Goal: Check status: Check status

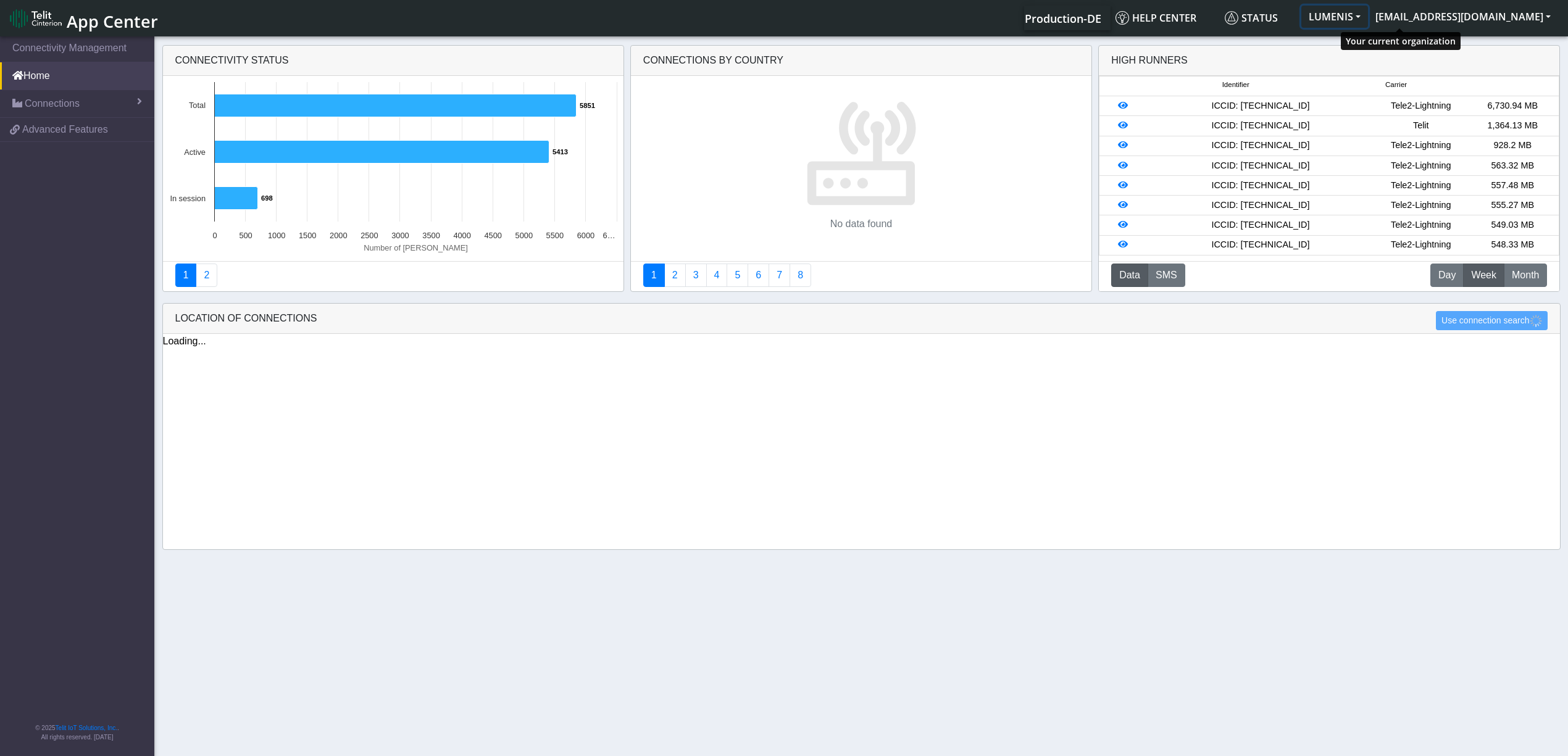
click at [1368, 15] on button "LUMENIS" at bounding box center [1335, 16] width 67 height 22
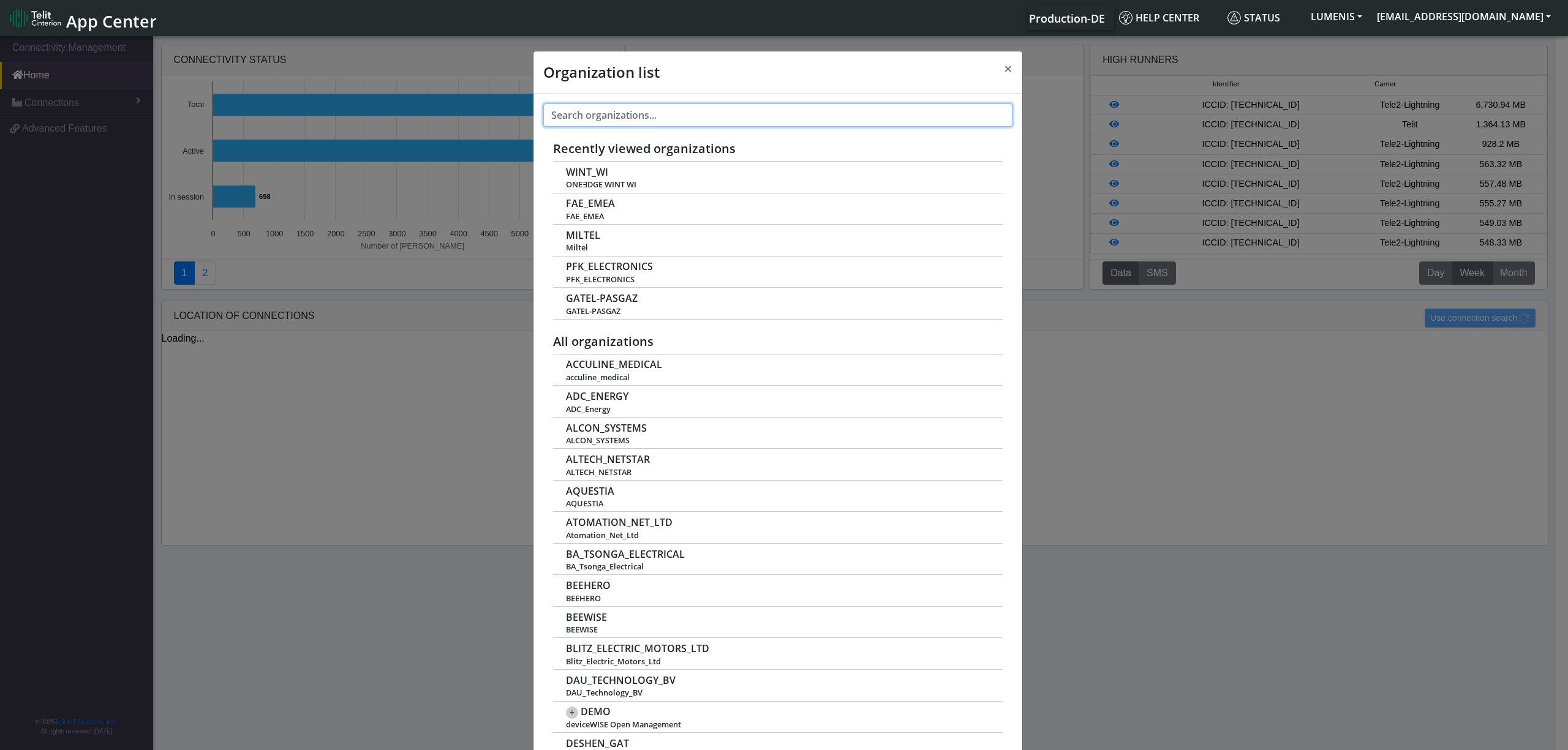
click at [642, 111] on input "text" at bounding box center [777, 115] width 469 height 23
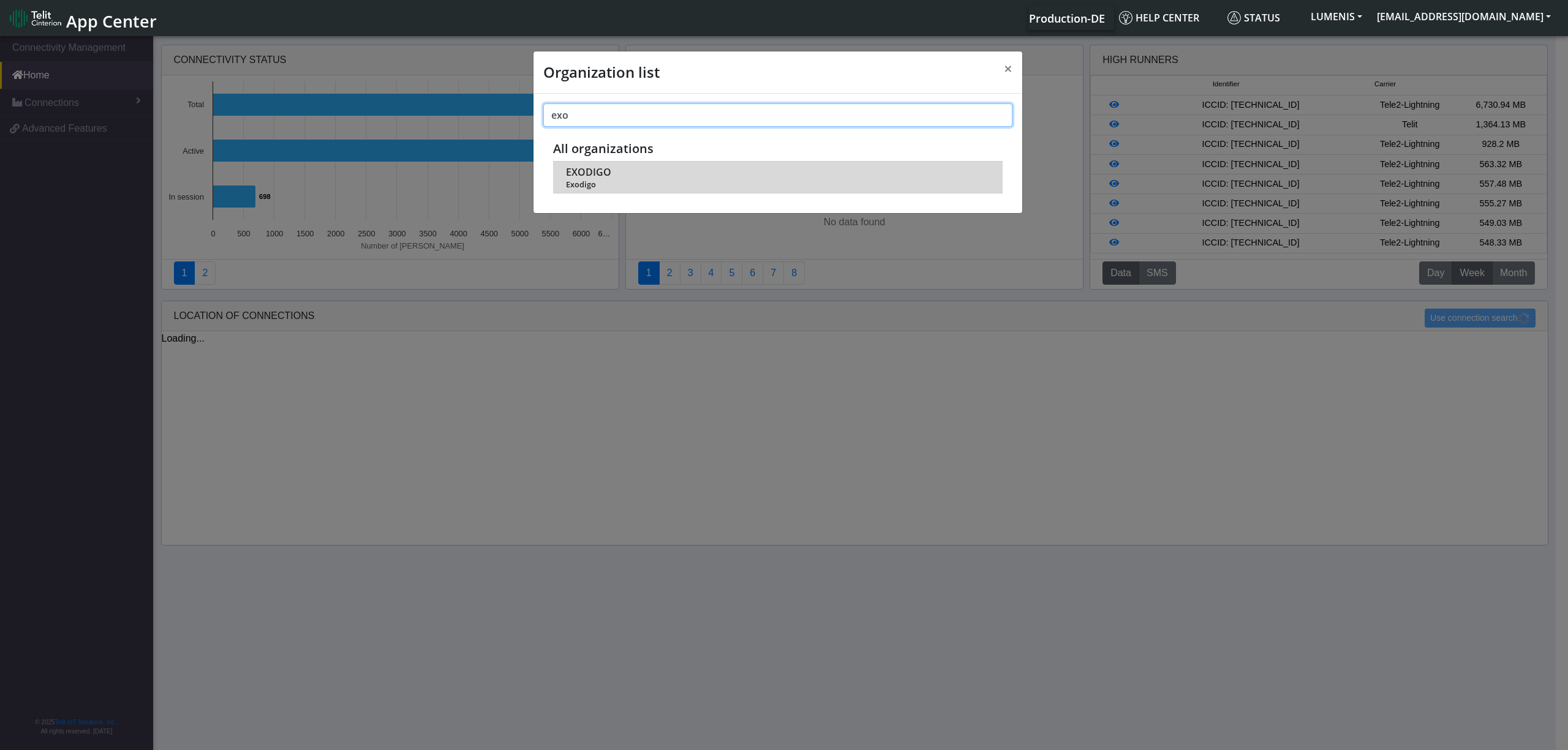
type input "exo"
click at [586, 170] on span "EXODIGO" at bounding box center [588, 172] width 45 height 12
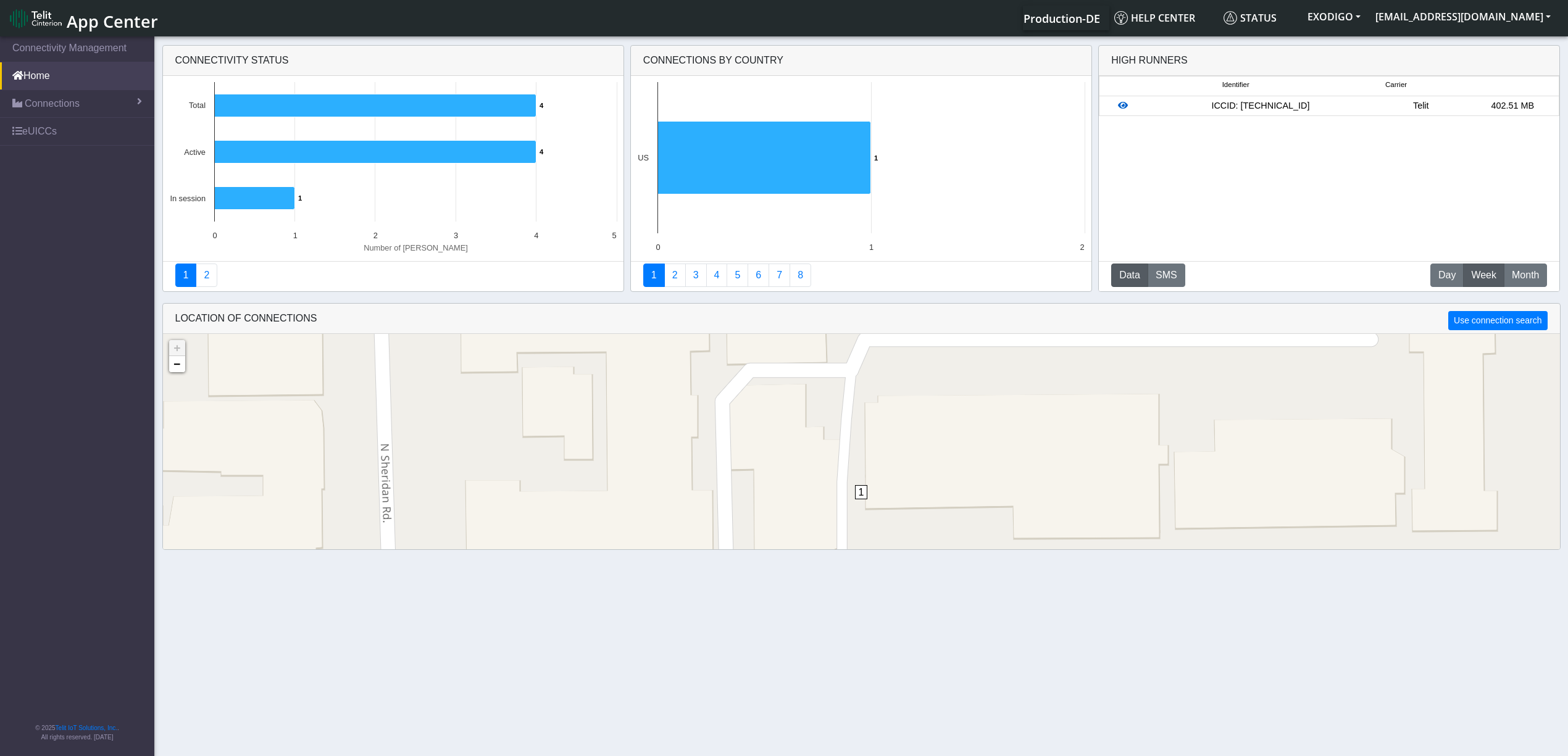
click at [1126, 108] on icon at bounding box center [1123, 105] width 10 height 9
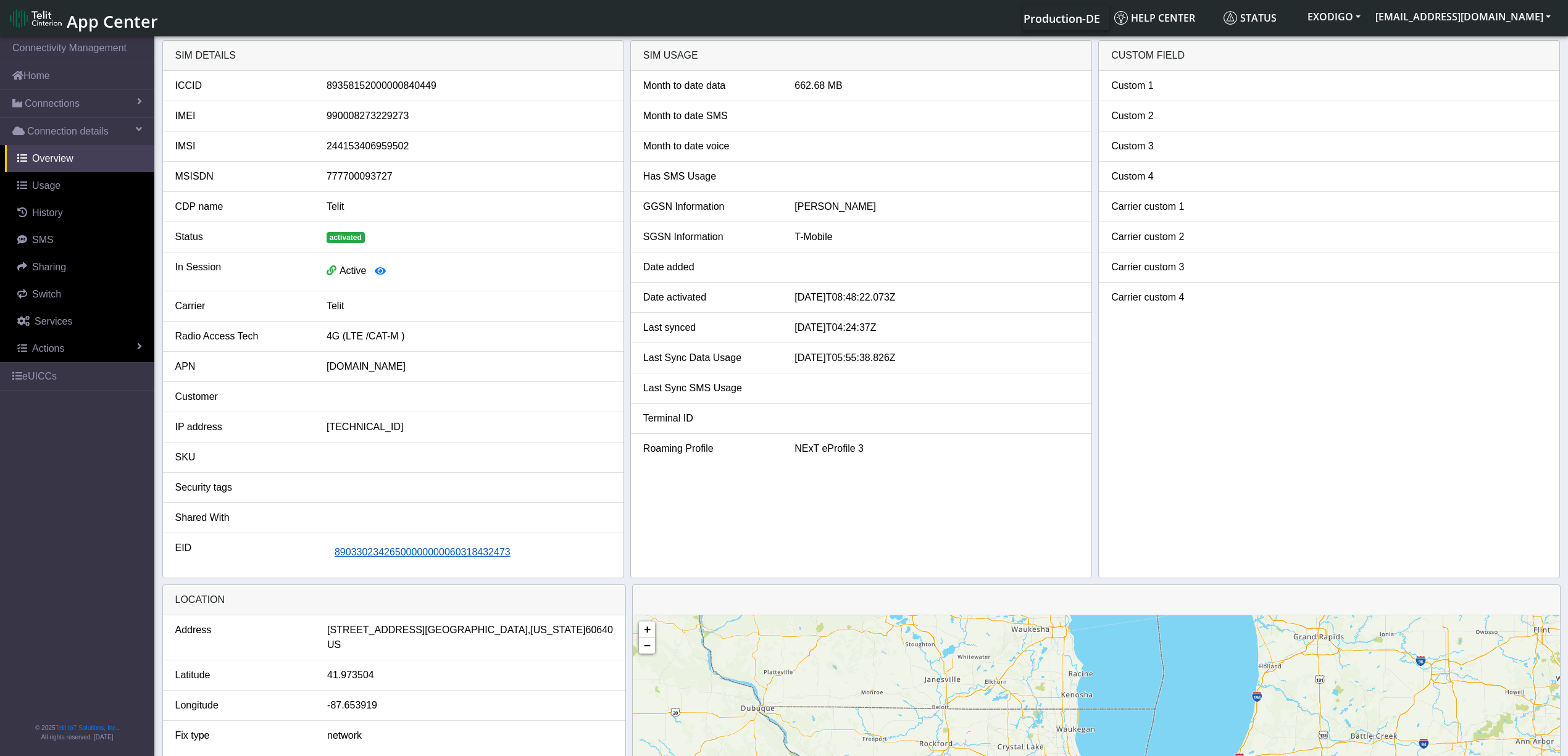
click at [427, 551] on span "89033023426500000000060318432473" at bounding box center [422, 552] width 176 height 11
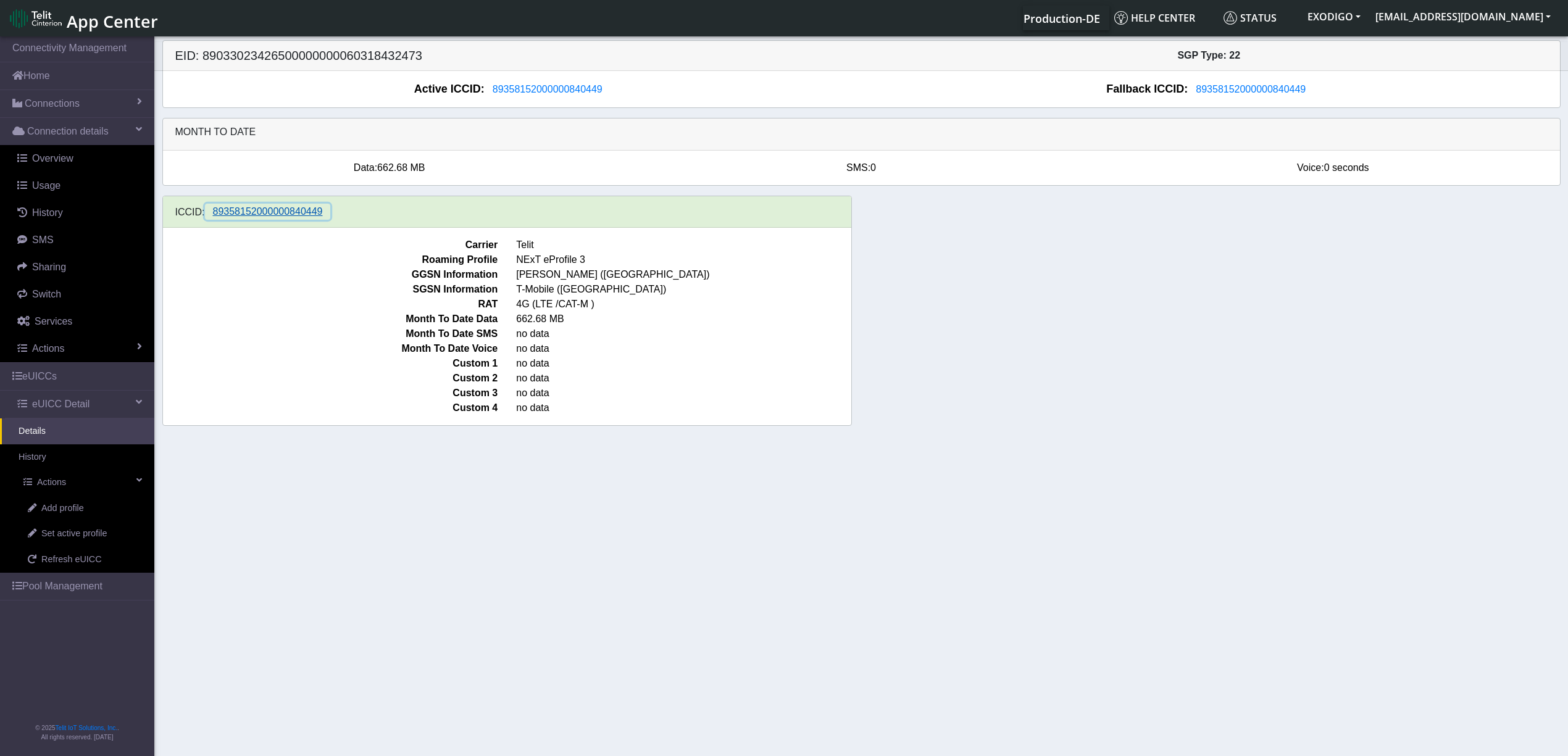
click at [275, 208] on span "89358152000000840449" at bounding box center [268, 211] width 110 height 11
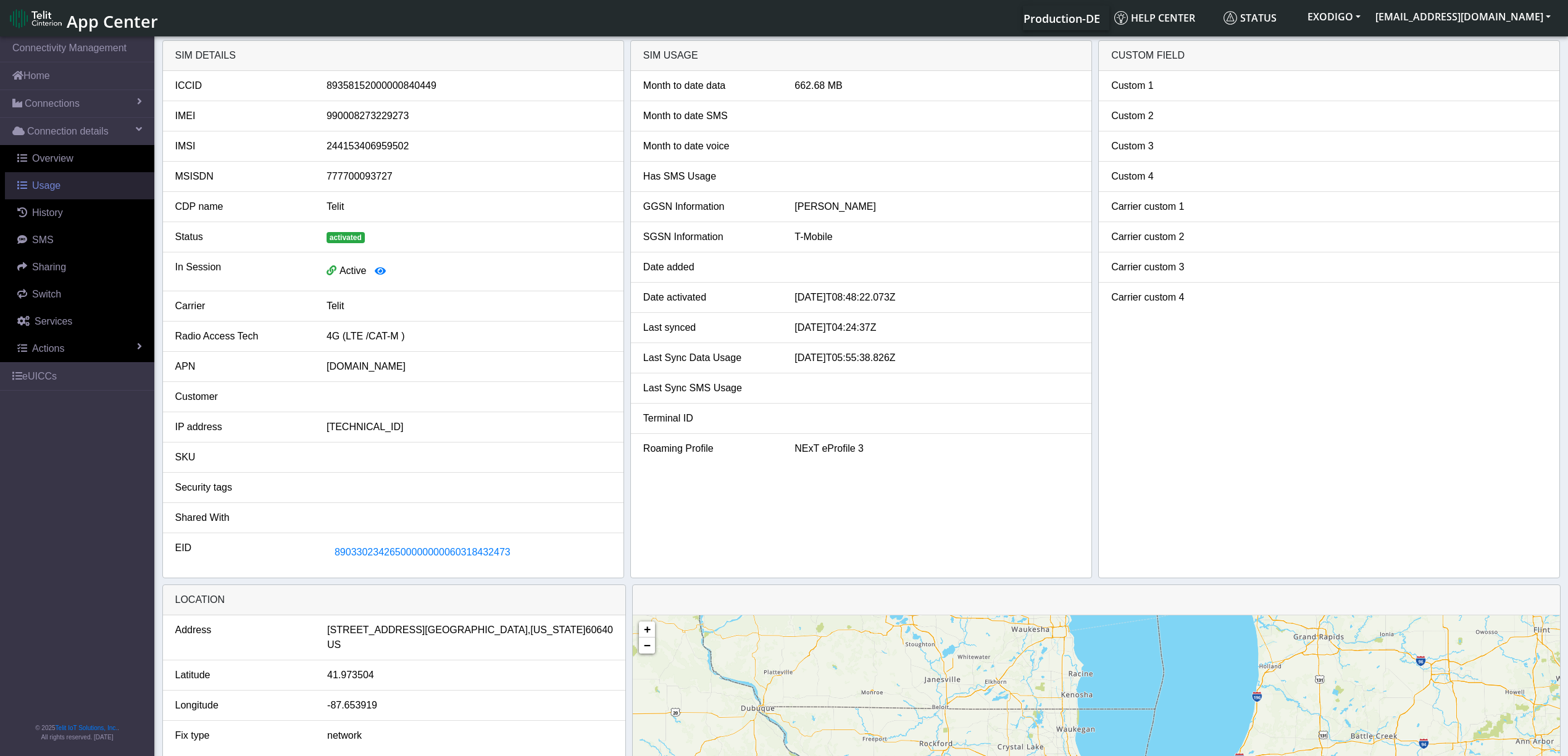
click at [53, 191] on span "Usage" at bounding box center [46, 186] width 28 height 11
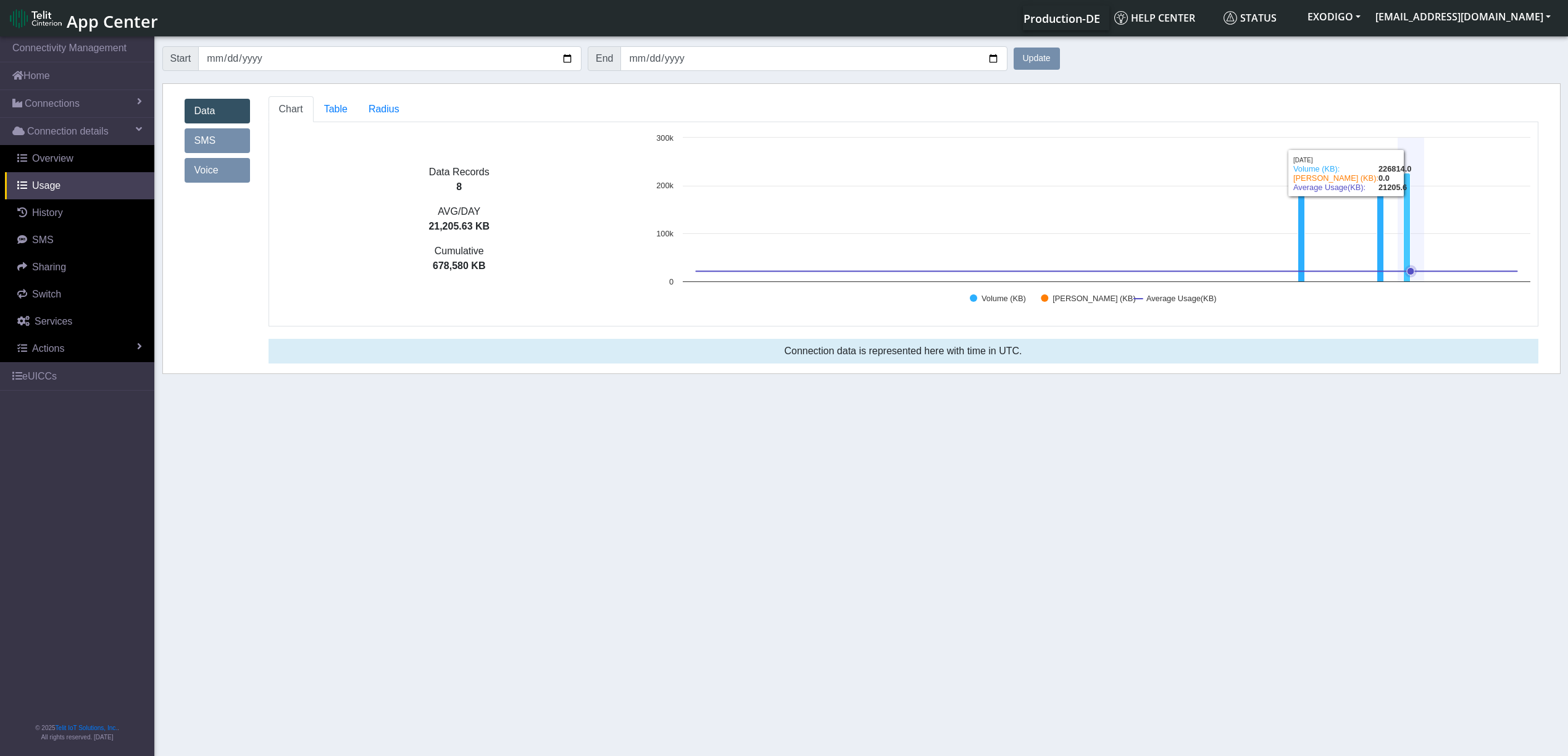
click at [1406, 232] on icon at bounding box center [1408, 227] width 7 height 108
click at [527, 61] on input "2025-07-31" at bounding box center [389, 58] width 383 height 25
type input "2025-07-23"
click at [1040, 57] on button "Update" at bounding box center [1036, 58] width 46 height 22
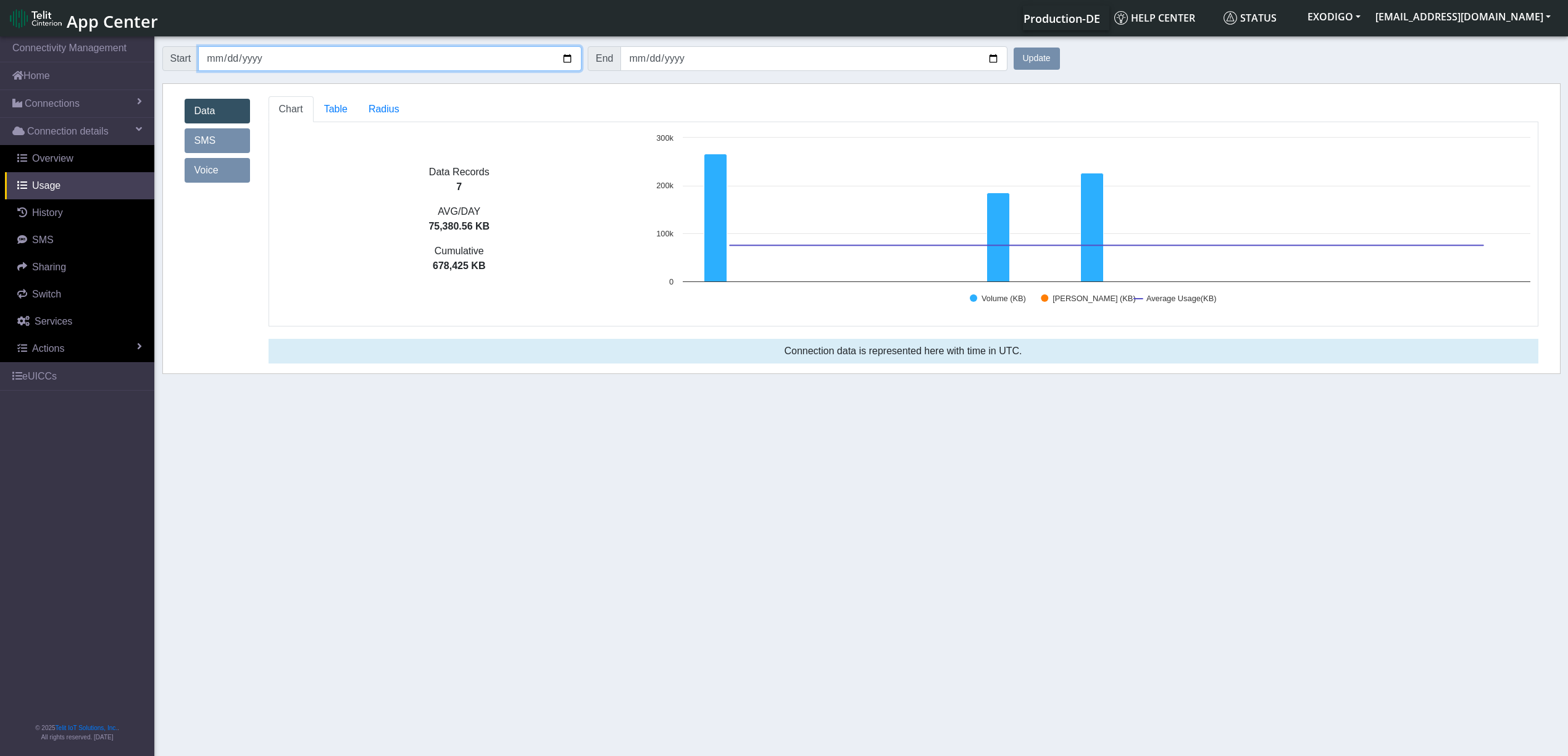
click at [524, 63] on input "2025-08-23" at bounding box center [389, 58] width 383 height 25
click at [1037, 59] on button "Update" at bounding box center [1036, 58] width 46 height 22
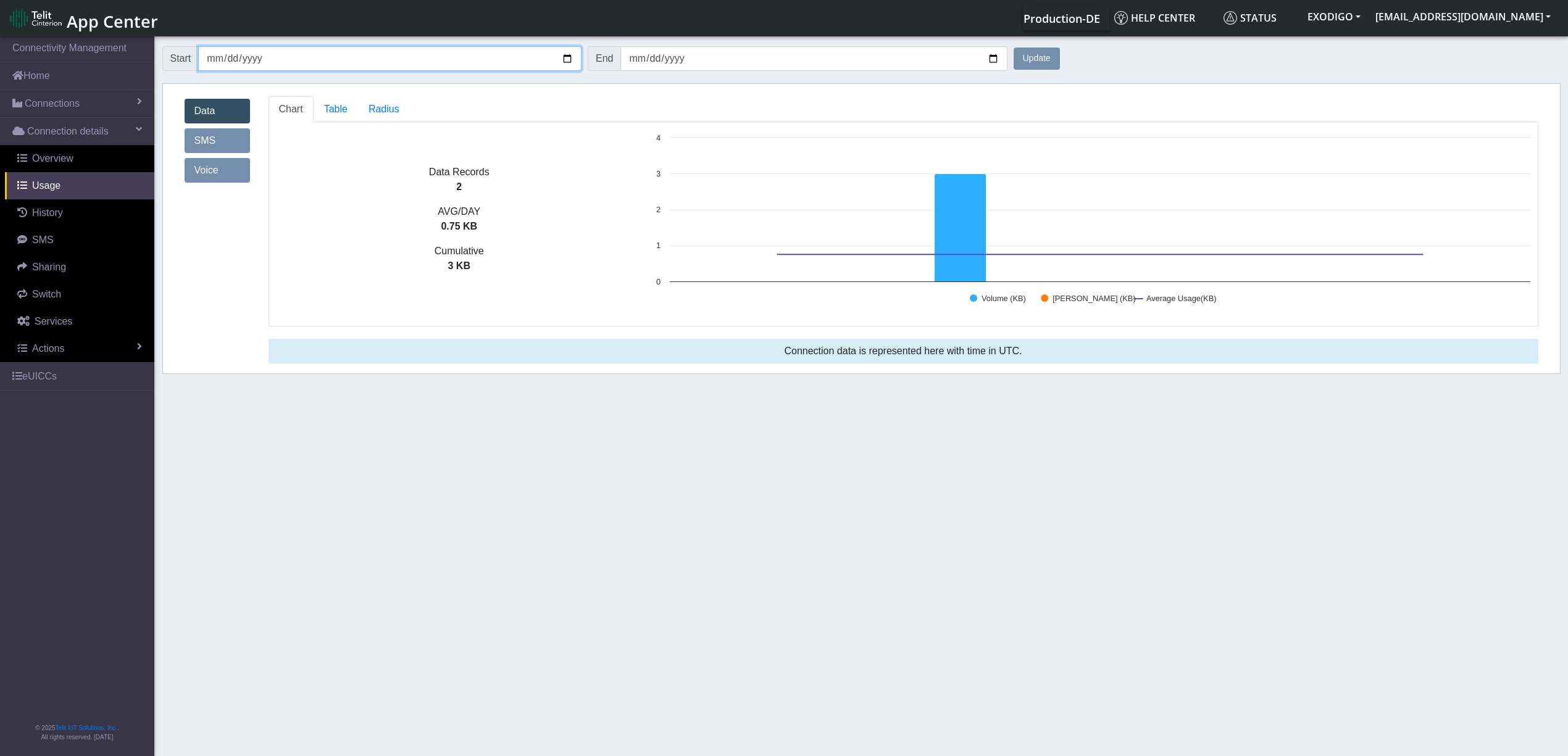
click at [522, 58] on input "2025-08-28" at bounding box center [389, 58] width 383 height 25
type input "2025-08-30"
click at [1043, 59] on button "Update" at bounding box center [1036, 58] width 46 height 22
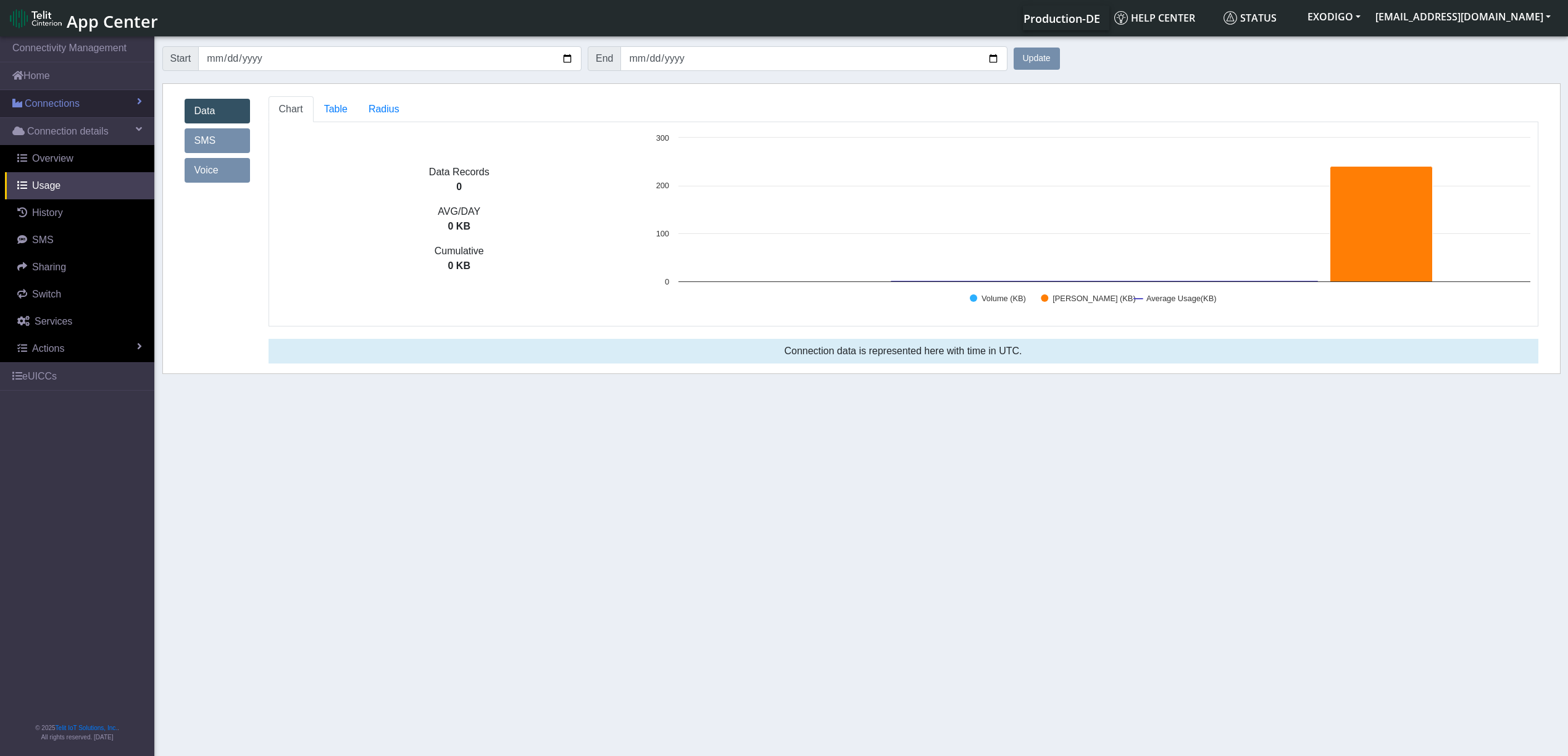
click at [60, 107] on span "Connections" at bounding box center [52, 104] width 55 height 15
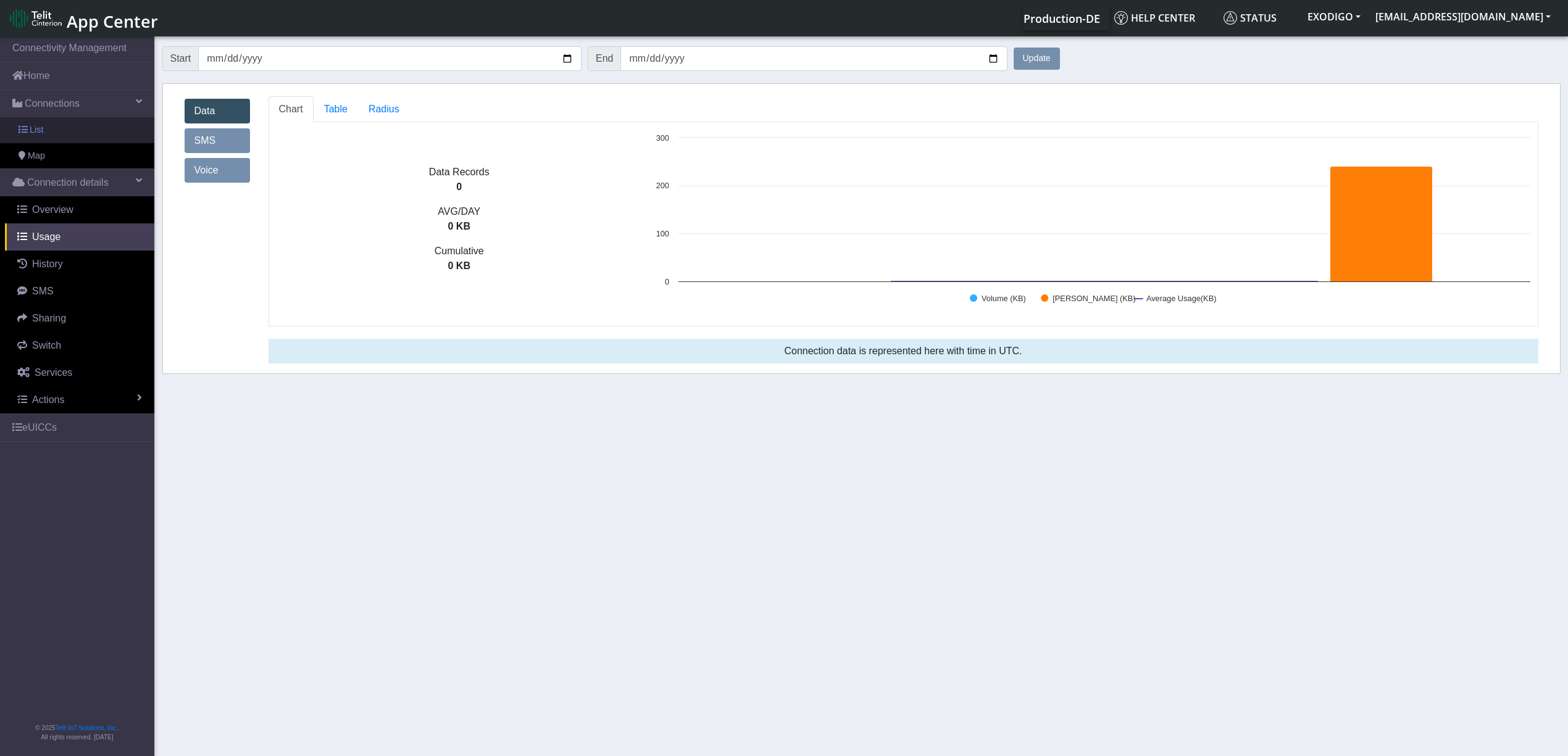
click at [64, 130] on link "List" at bounding box center [77, 130] width 154 height 26
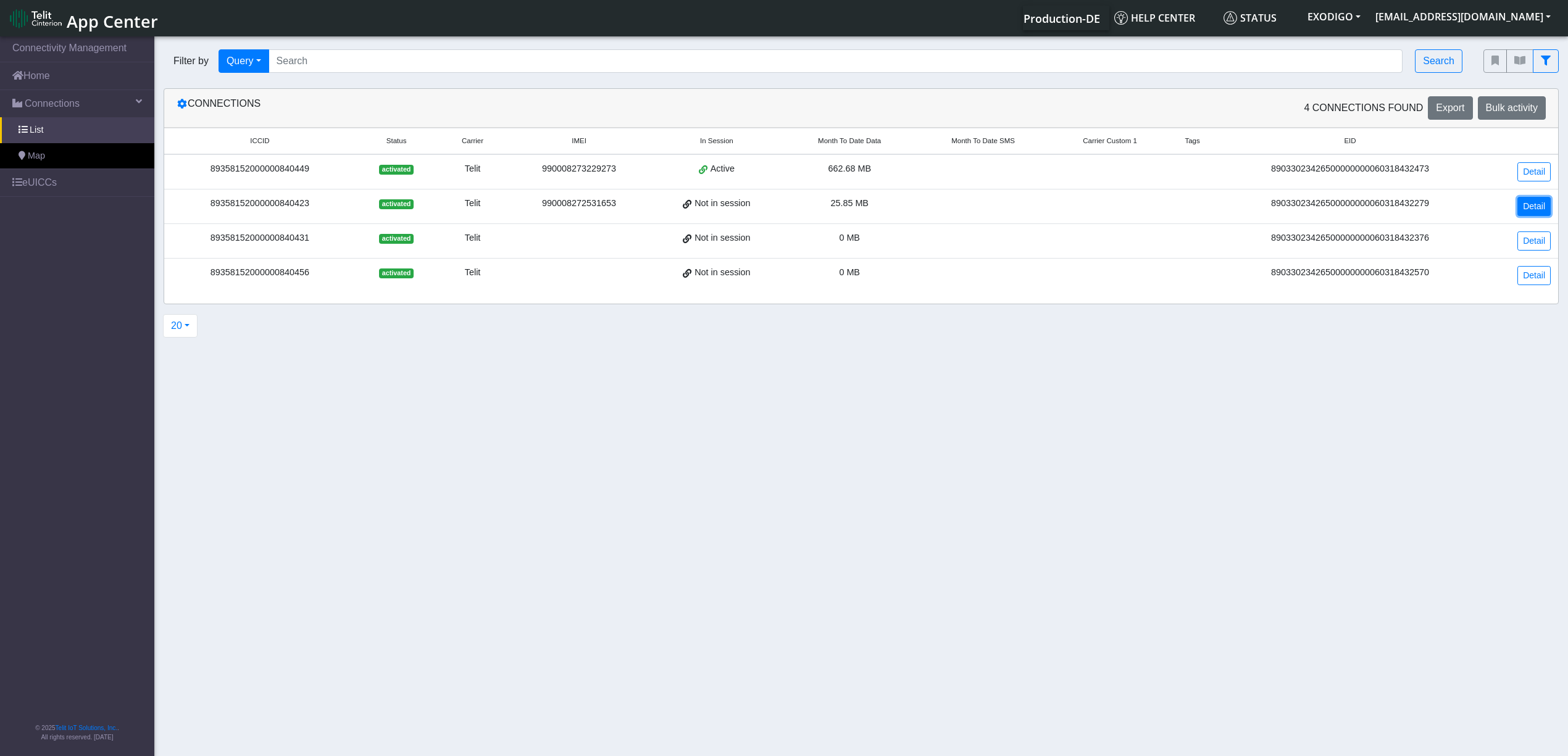
click at [1530, 208] on link "Detail" at bounding box center [1534, 207] width 33 height 19
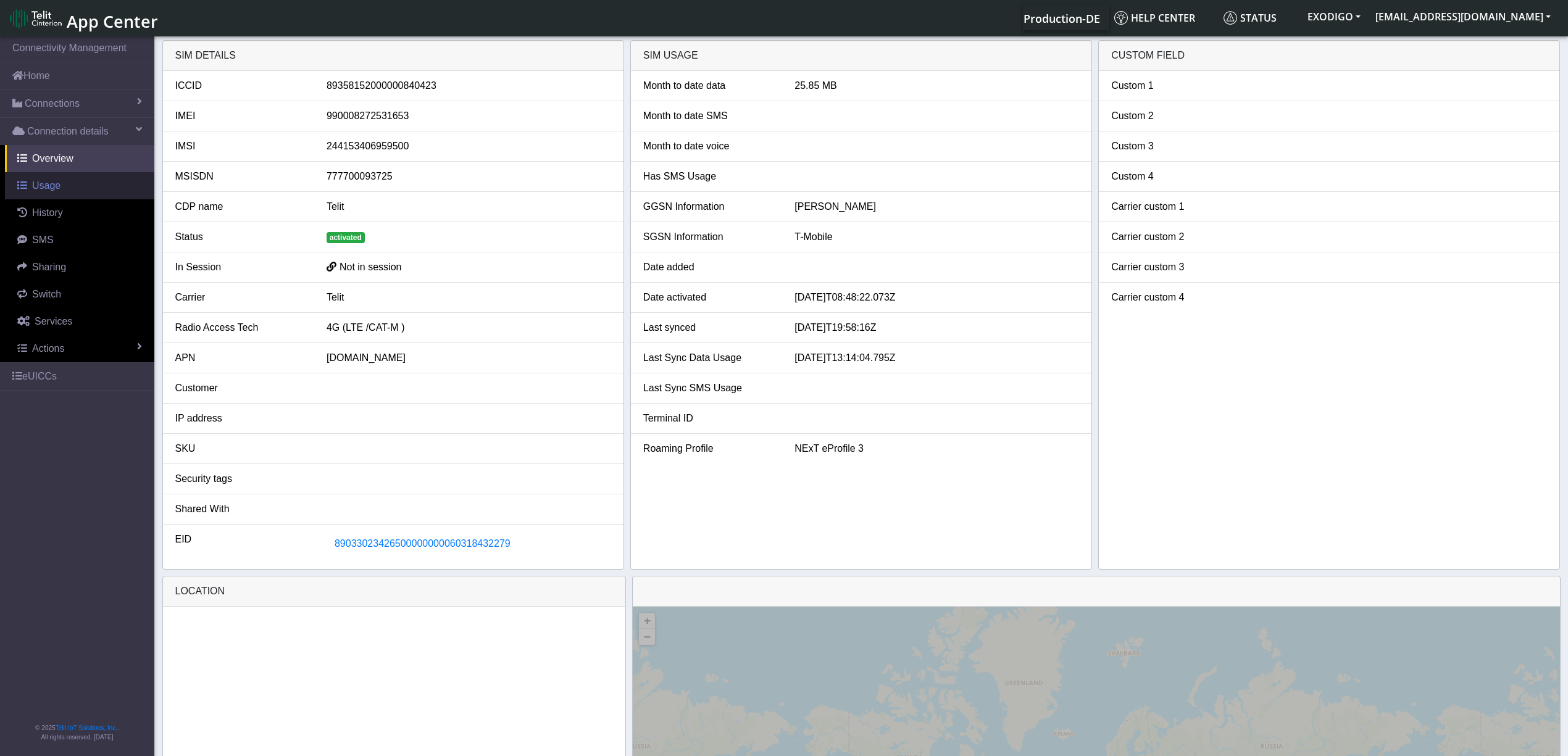
click at [47, 191] on span "Usage" at bounding box center [46, 186] width 28 height 11
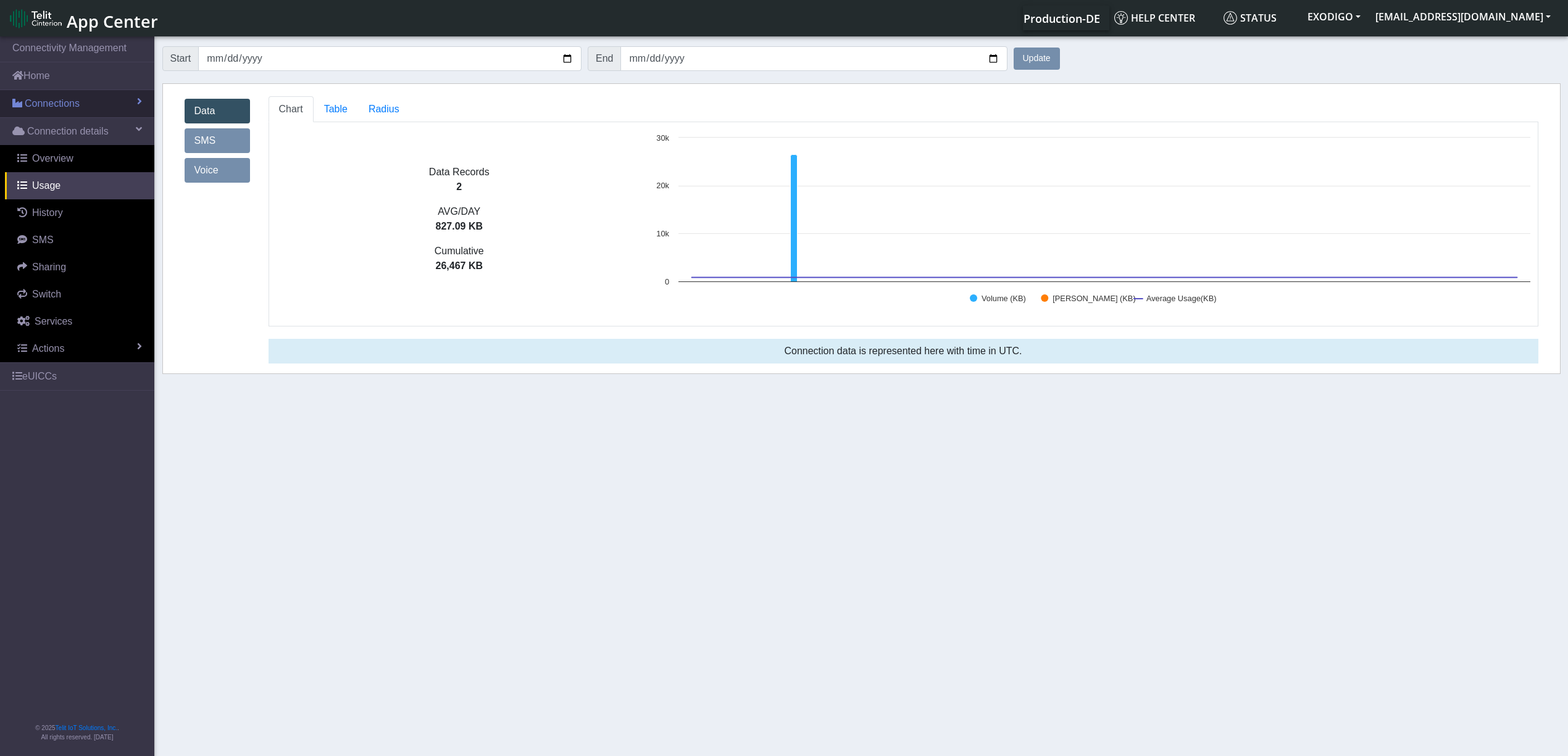
click at [78, 98] on span "Connections" at bounding box center [52, 104] width 55 height 15
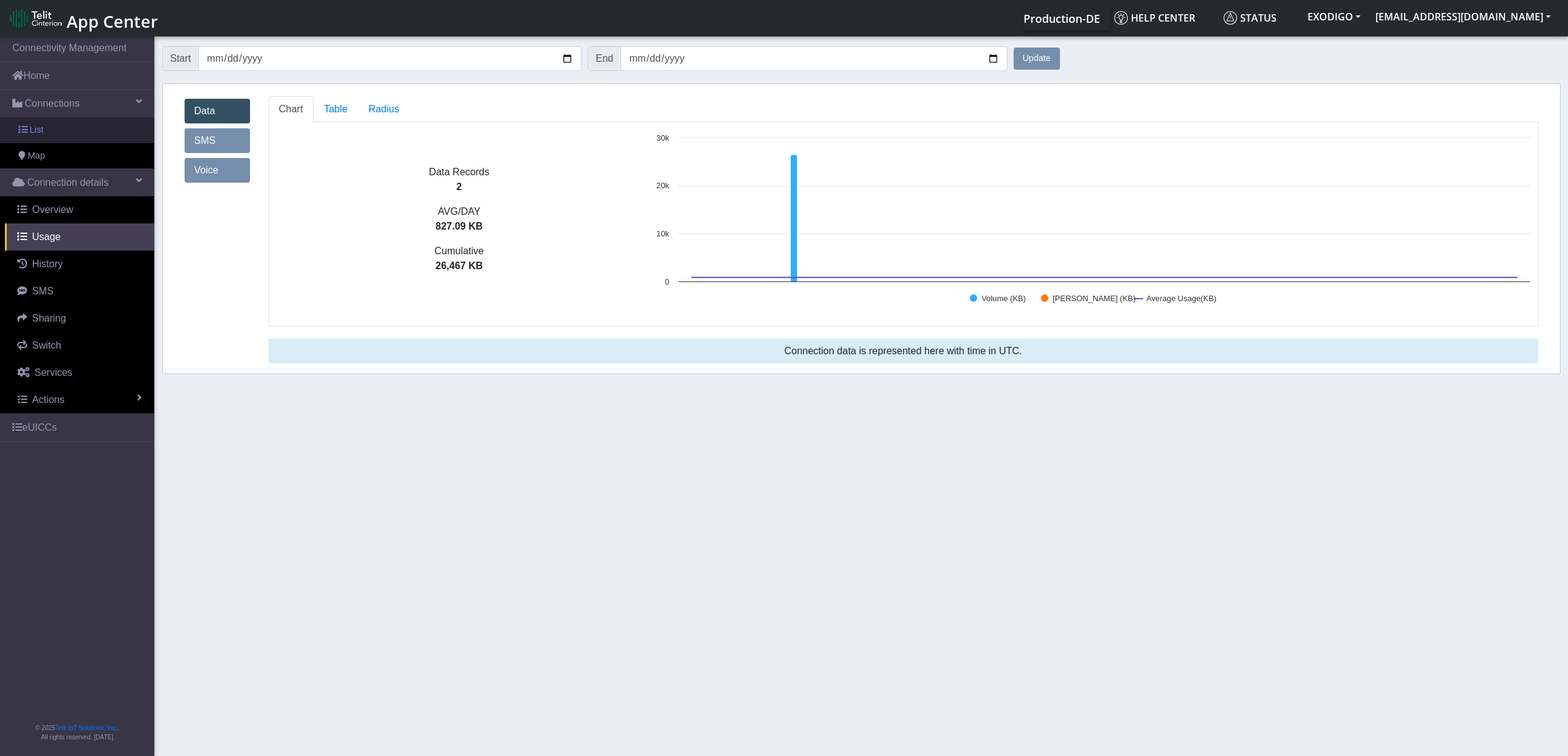
click at [72, 132] on link "List" at bounding box center [77, 130] width 154 height 26
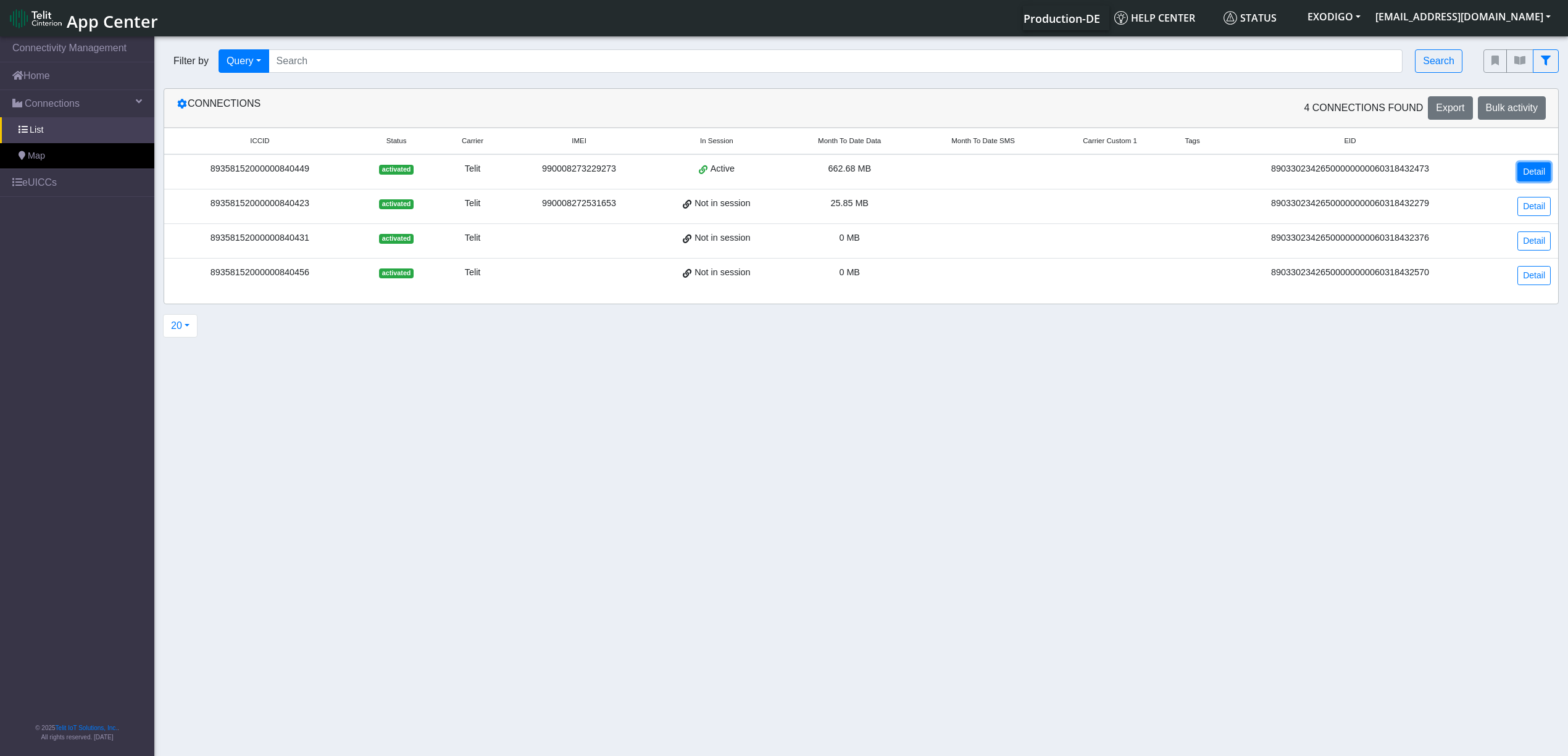
click at [1531, 166] on link "Detail" at bounding box center [1534, 172] width 33 height 19
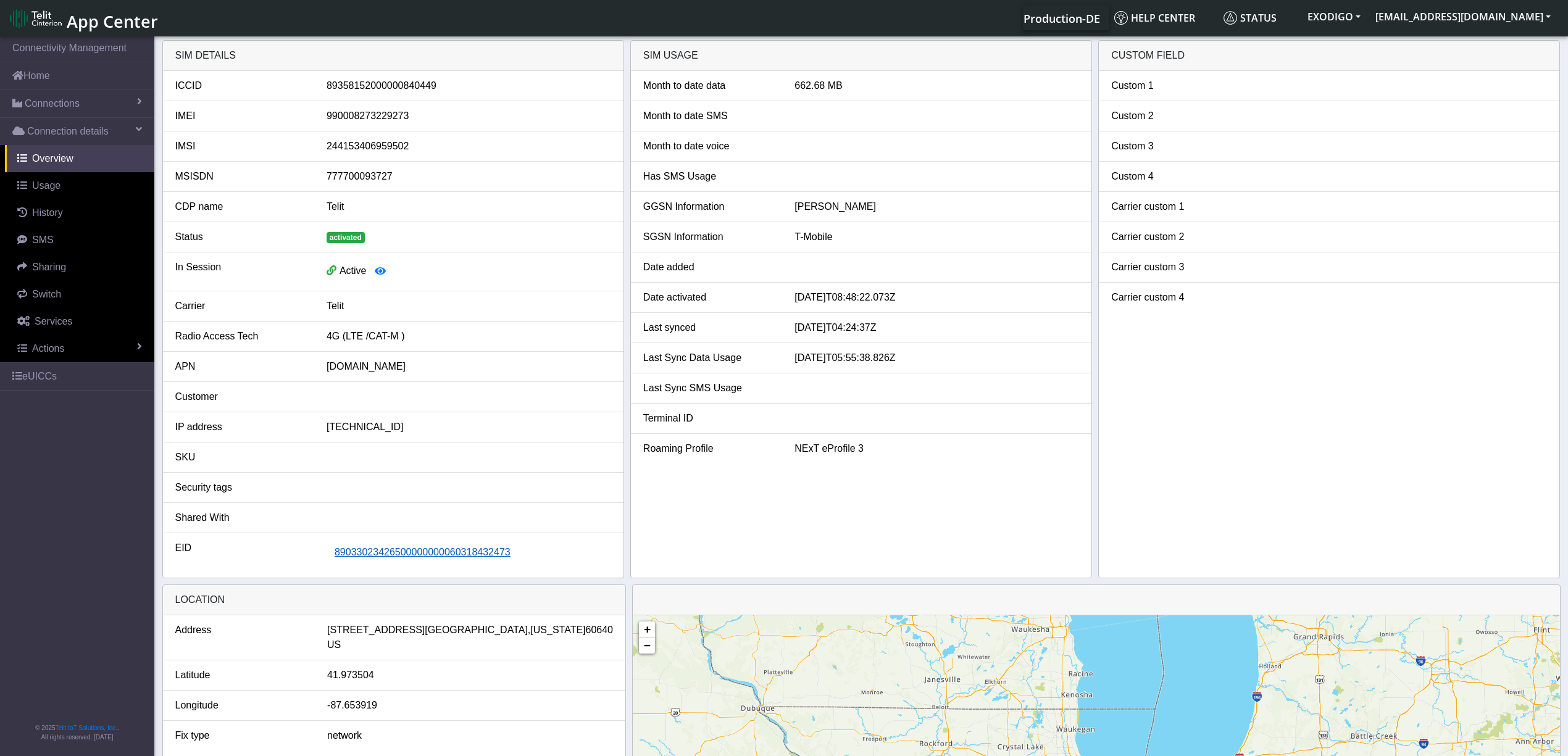
click at [460, 557] on span "89033023426500000000060318432473" at bounding box center [422, 552] width 176 height 11
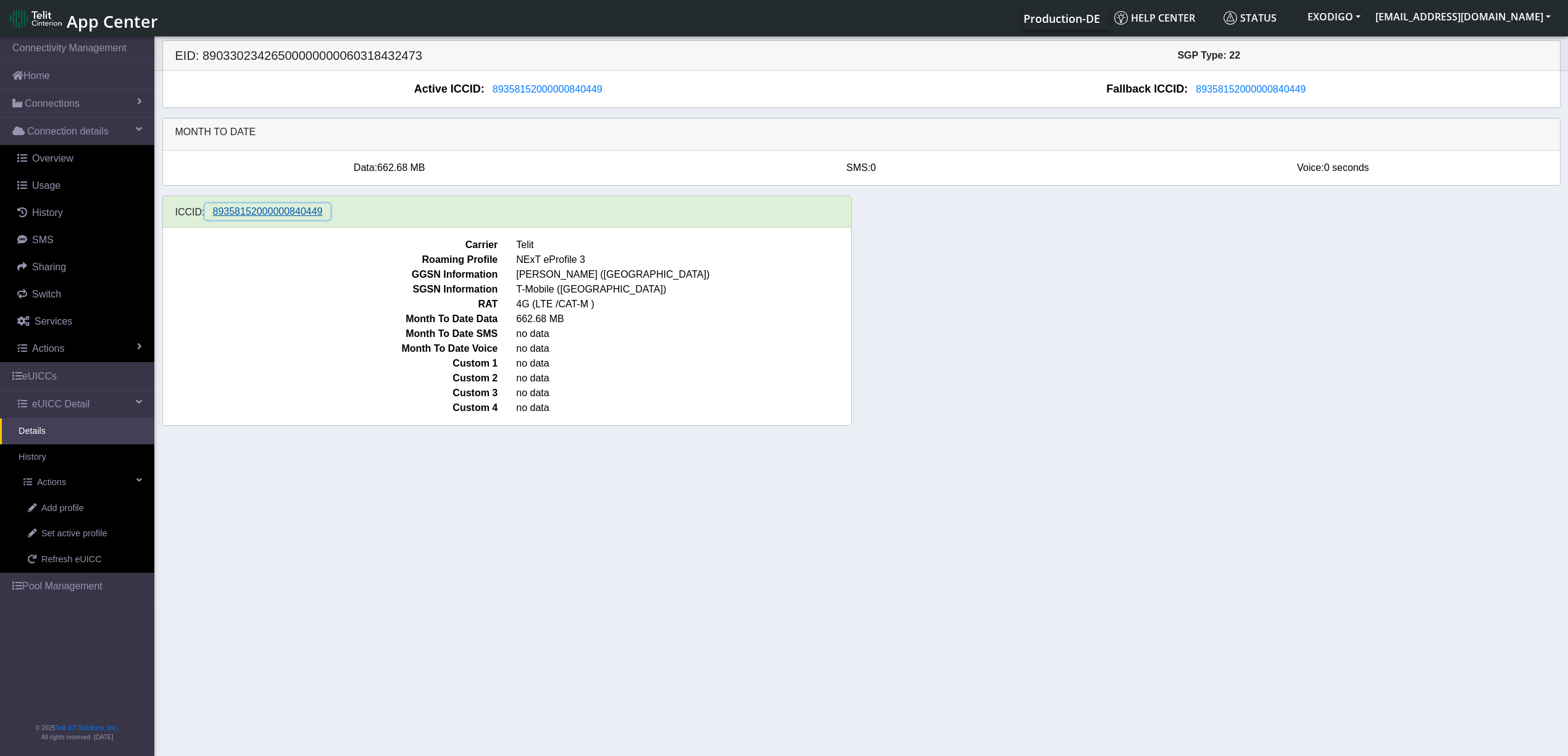
click at [289, 213] on span "89358152000000840449" at bounding box center [268, 211] width 110 height 11
click at [42, 68] on link "Home" at bounding box center [77, 76] width 154 height 27
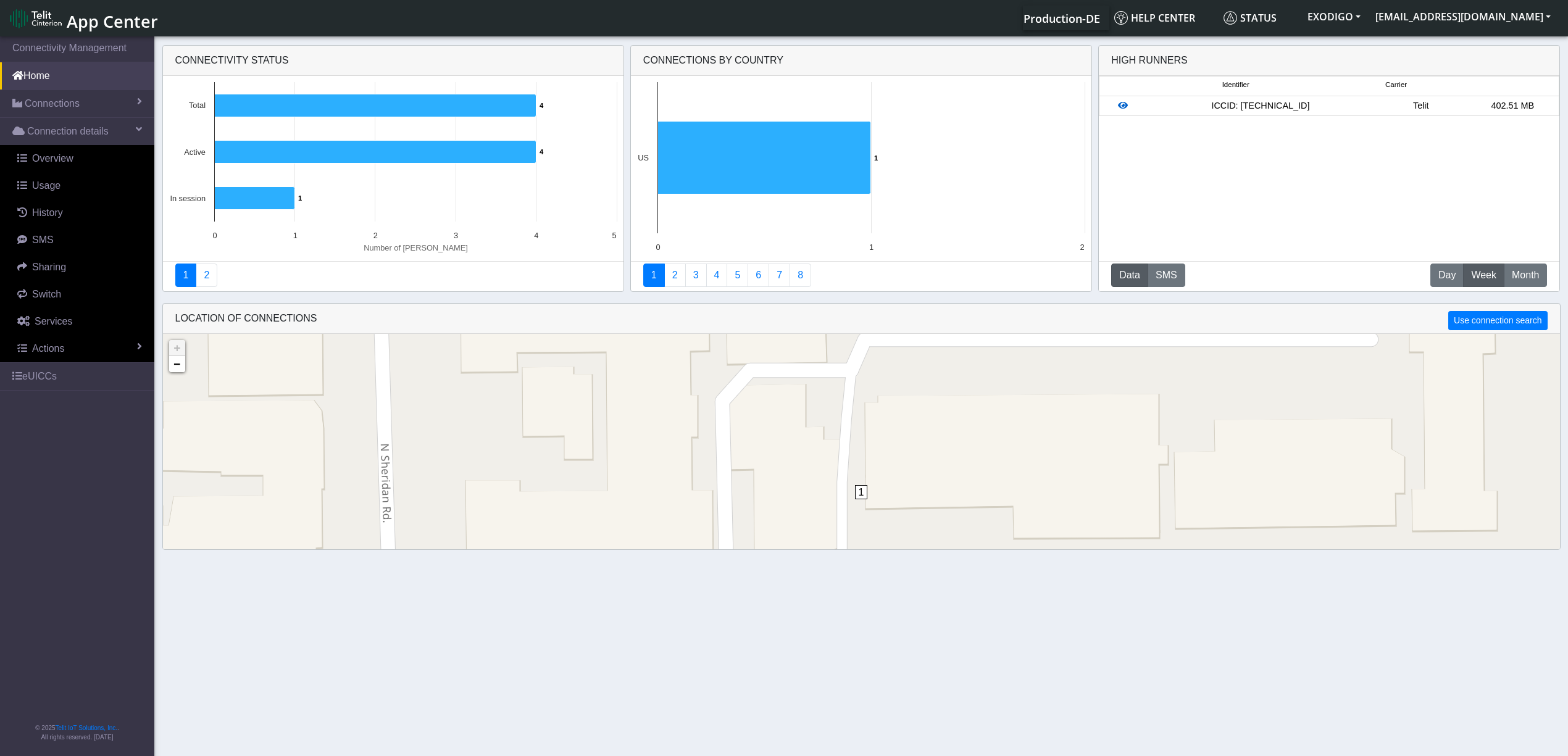
click at [1123, 102] on icon at bounding box center [1123, 105] width 10 height 9
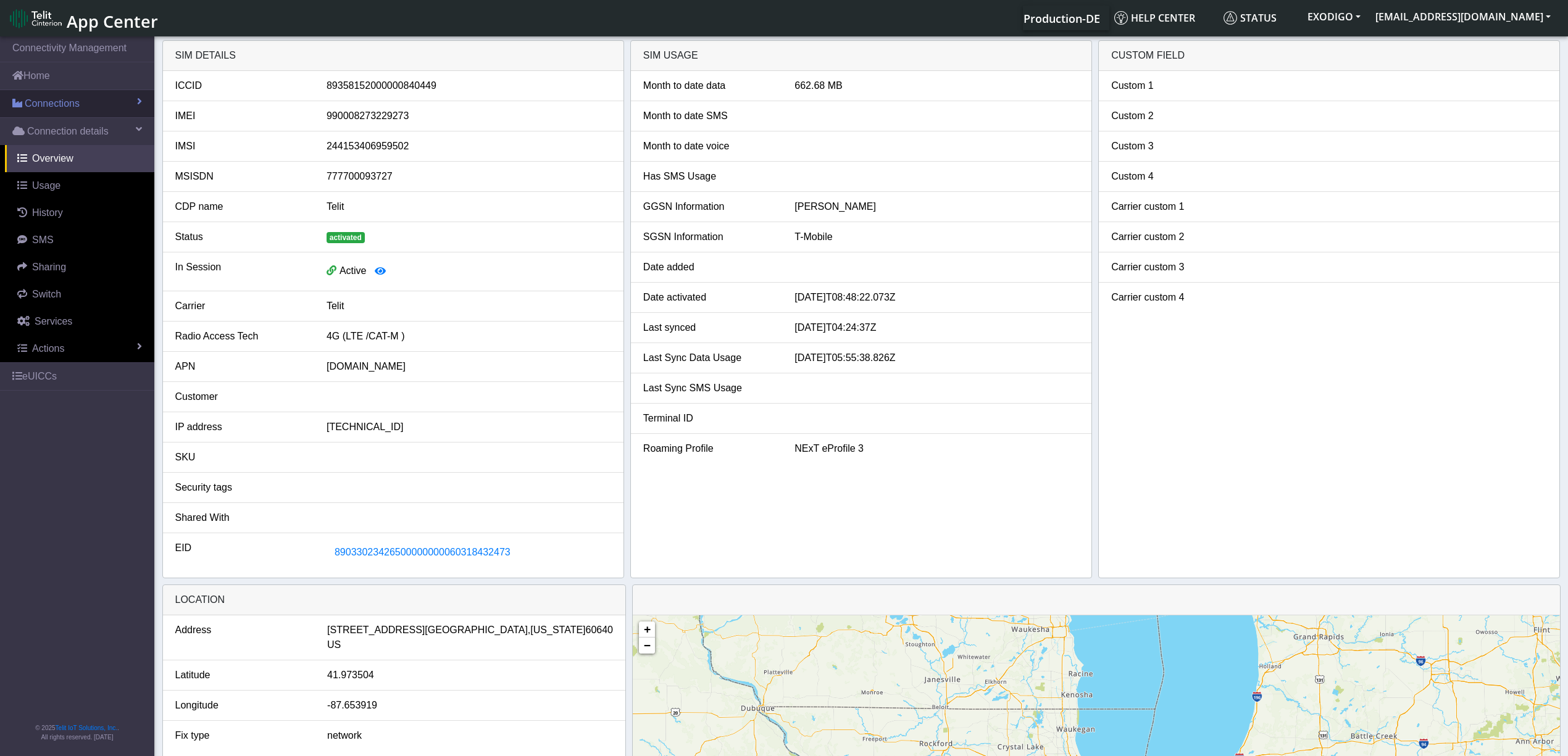
click at [73, 106] on span "Connections" at bounding box center [52, 104] width 55 height 15
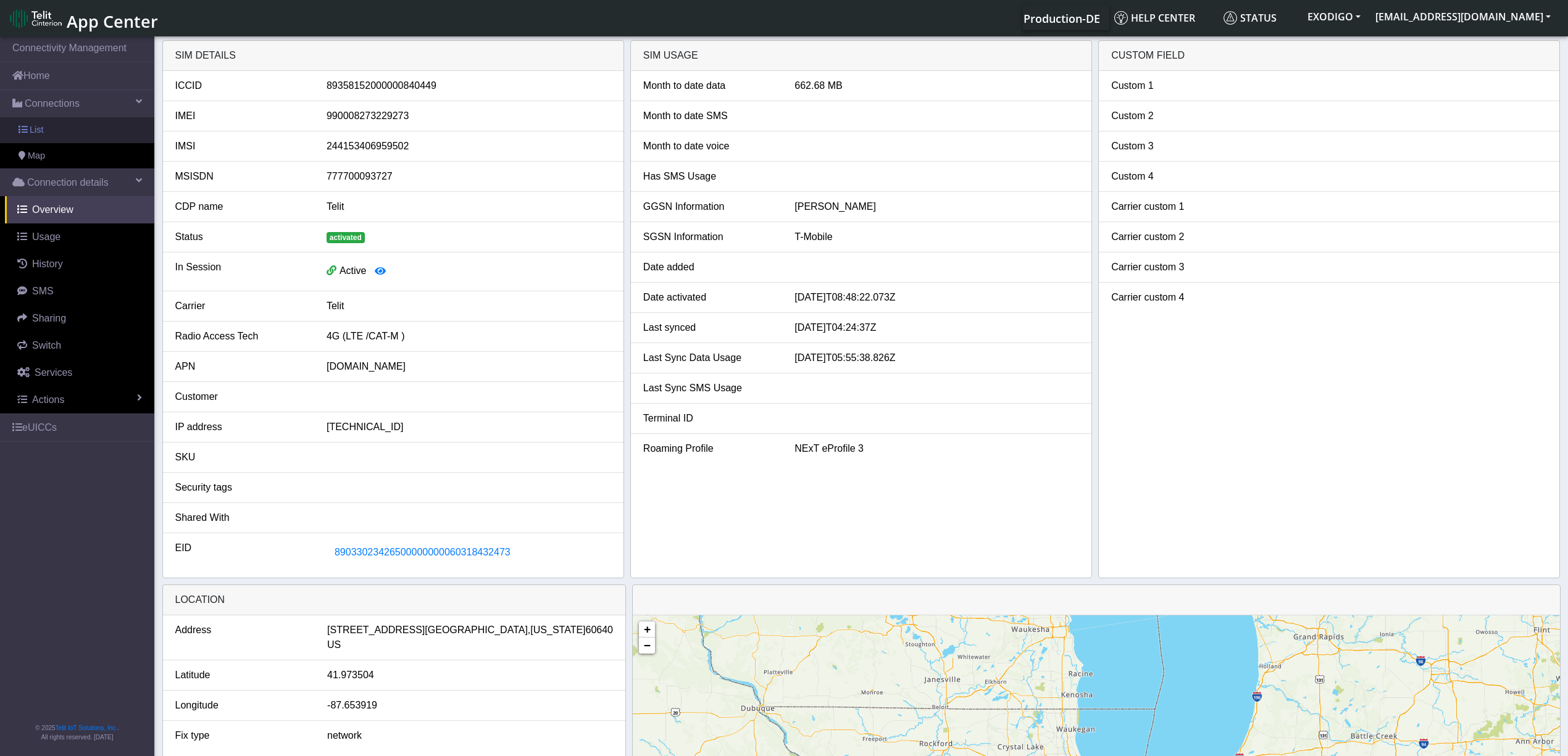
click at [37, 133] on span "List" at bounding box center [36, 130] width 13 height 13
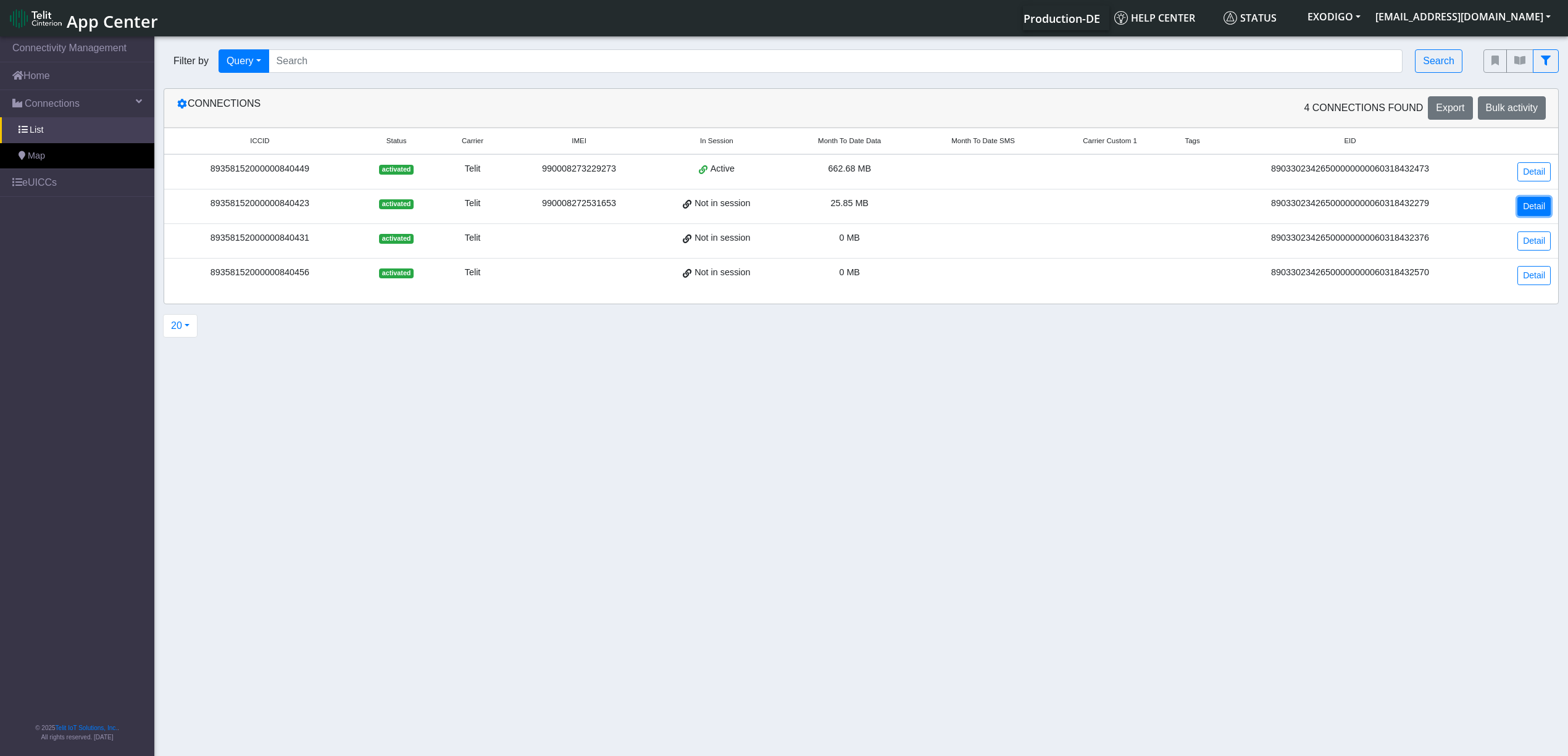
click at [1546, 211] on link "Detail" at bounding box center [1534, 207] width 33 height 19
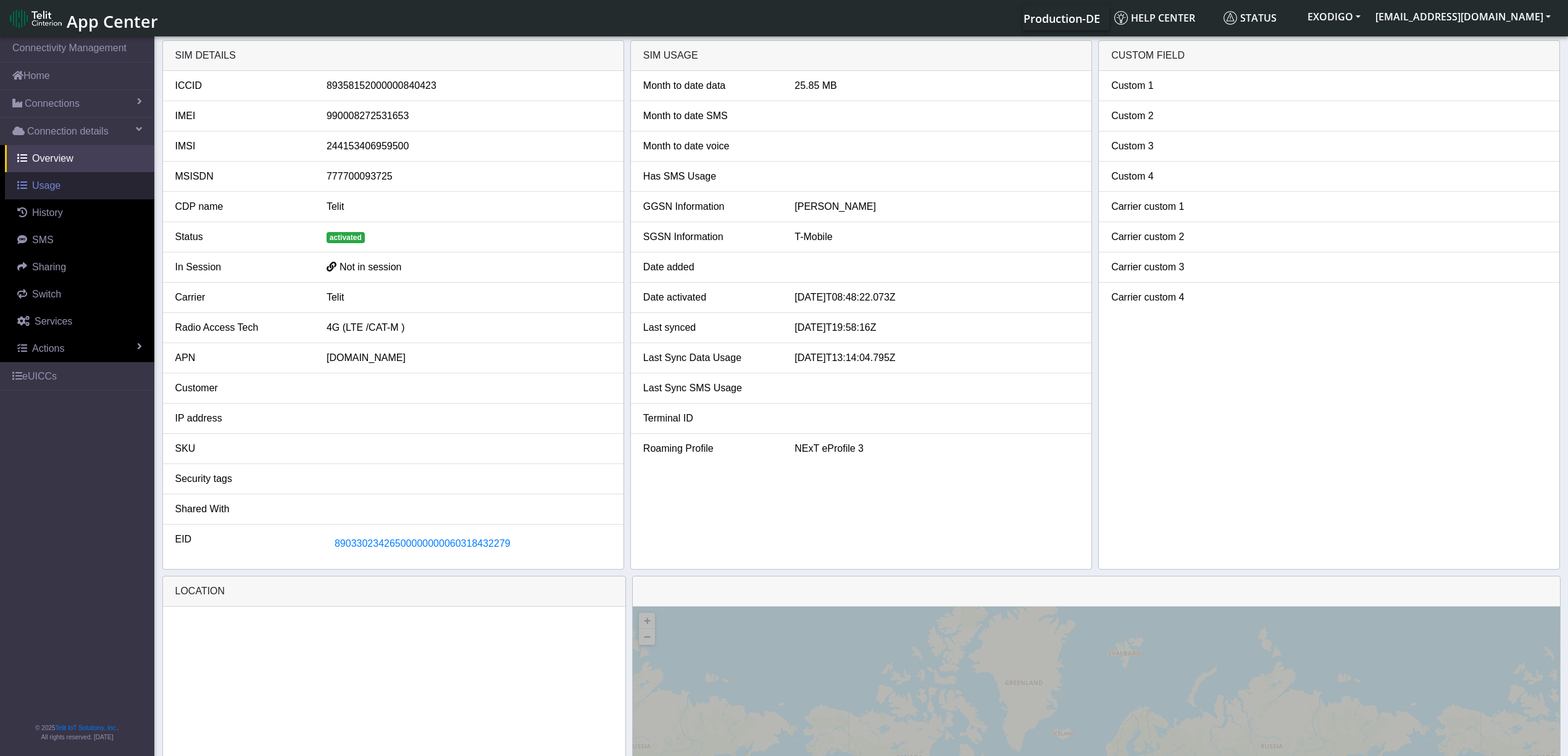
click at [60, 189] on link "Usage" at bounding box center [79, 186] width 149 height 27
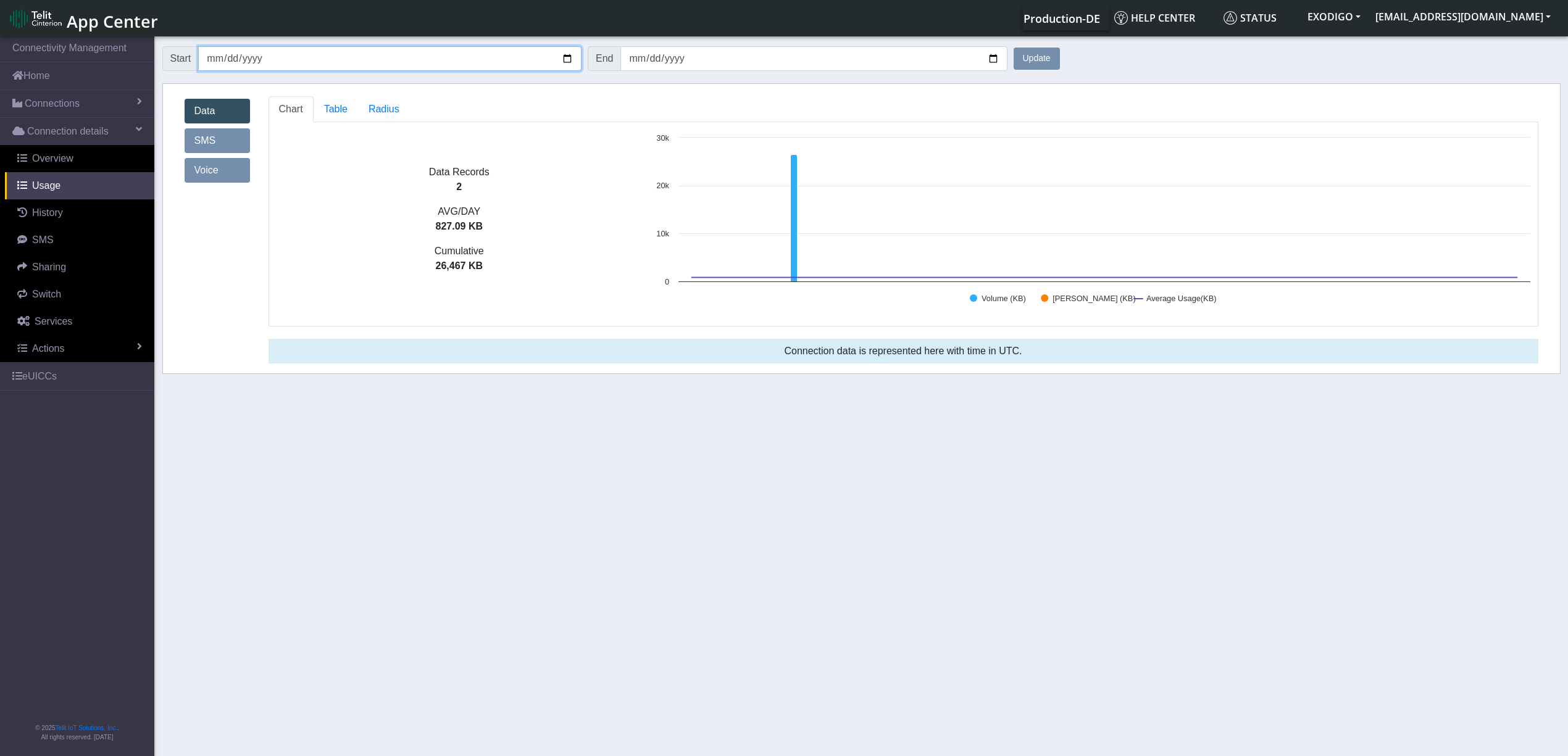
click at [522, 58] on input "2025-07-31" at bounding box center [389, 58] width 383 height 25
click at [540, 58] on input "2025-07-31" at bounding box center [389, 58] width 383 height 25
click at [522, 58] on input "2025-07-31" at bounding box center [389, 58] width 383 height 25
type input "2025-07-23"
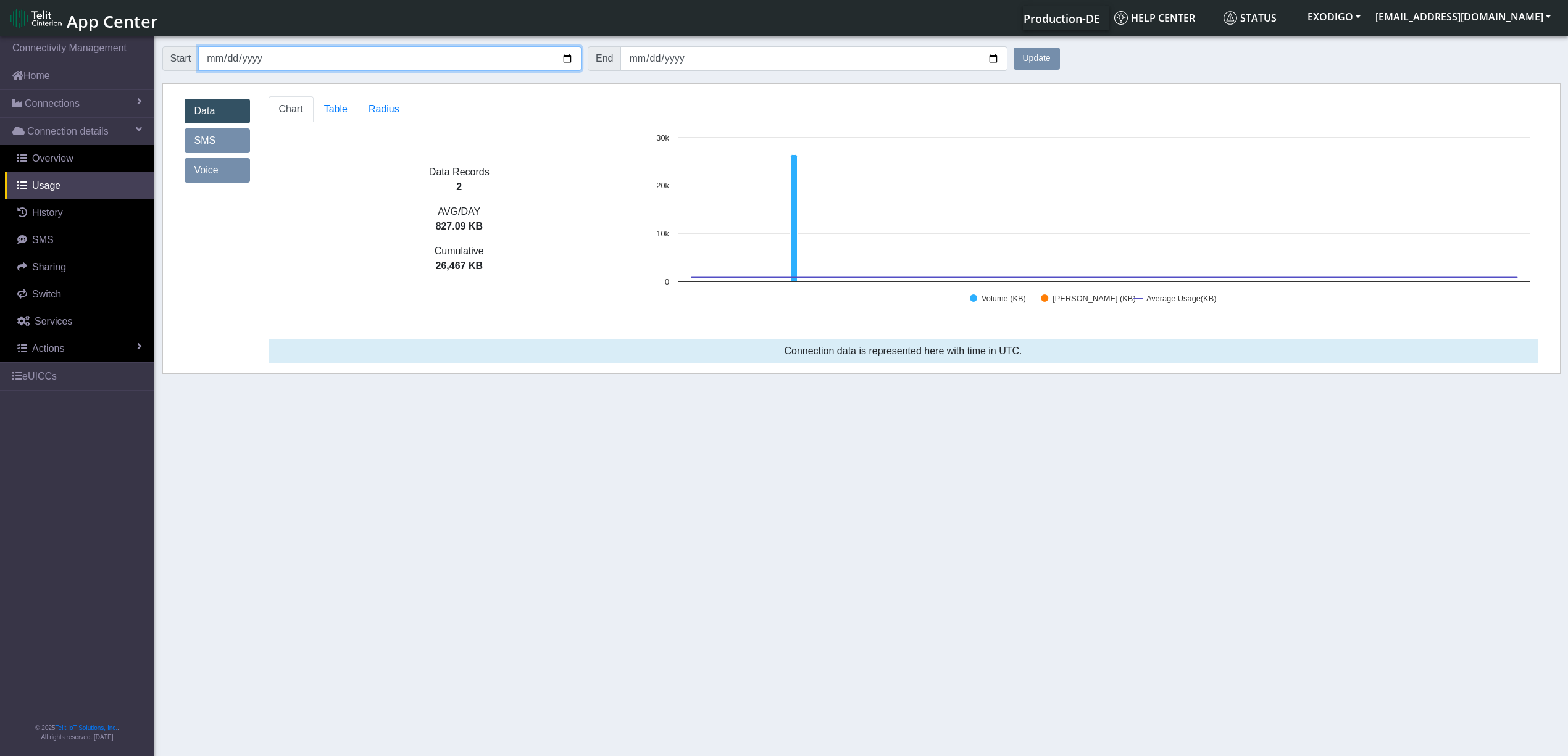
type input "2025-08-23"
click at [1038, 55] on button "Update" at bounding box center [1036, 58] width 46 height 22
